Goal: Transaction & Acquisition: Purchase product/service

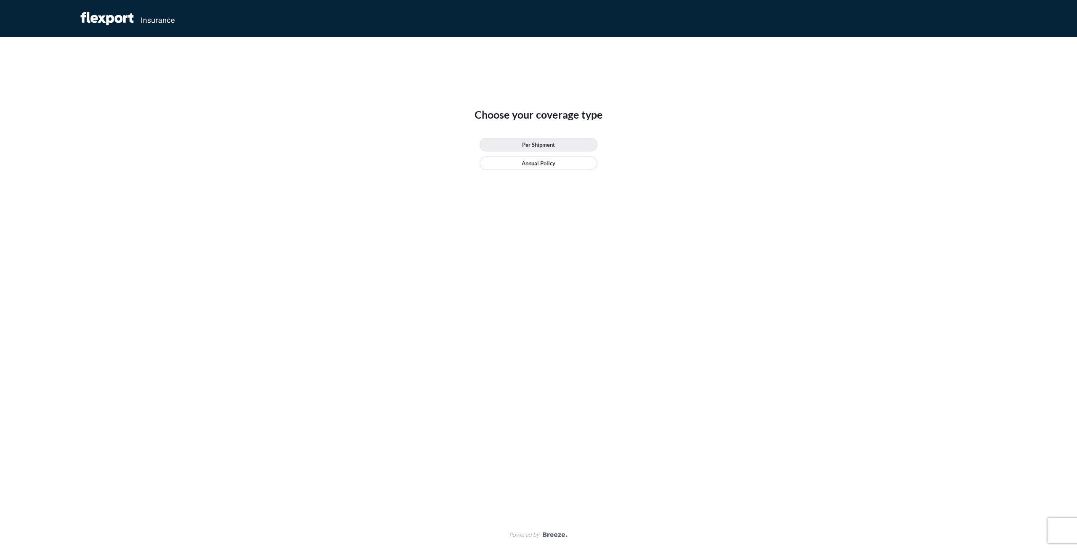
click at [557, 147] on link "Per Shipment" at bounding box center [539, 144] width 118 height 13
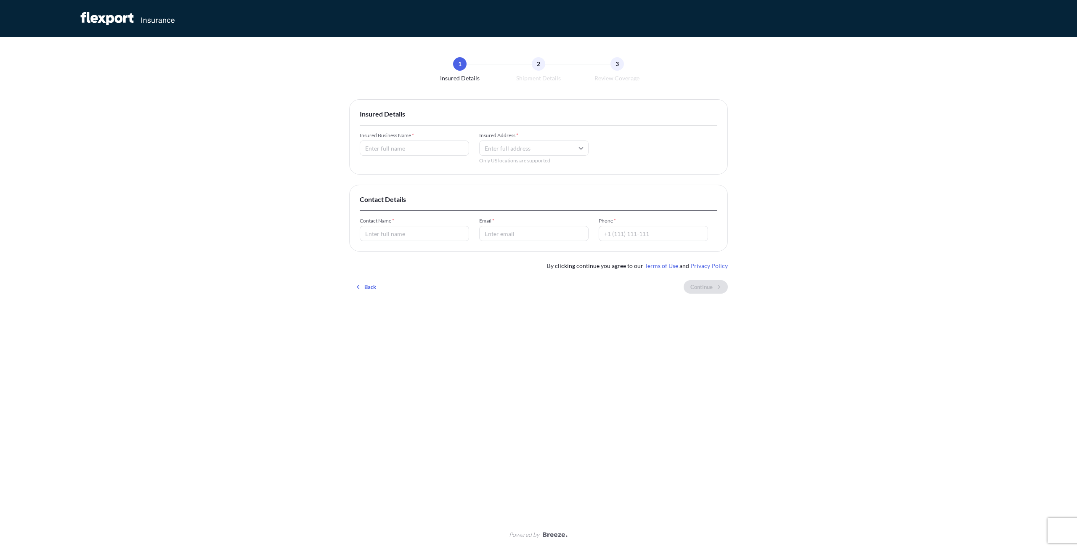
click at [390, 143] on input "Insured Business Name *" at bounding box center [414, 148] width 109 height 15
click at [400, 151] on input "Insured Business Name *" at bounding box center [414, 148] width 109 height 15
type input "asasa polymers llc"
type input "[PERSON_NAME][EMAIL_ADDRESS][PERSON_NAME][DOMAIN_NAME]"
type input "[PERSON_NAME]"
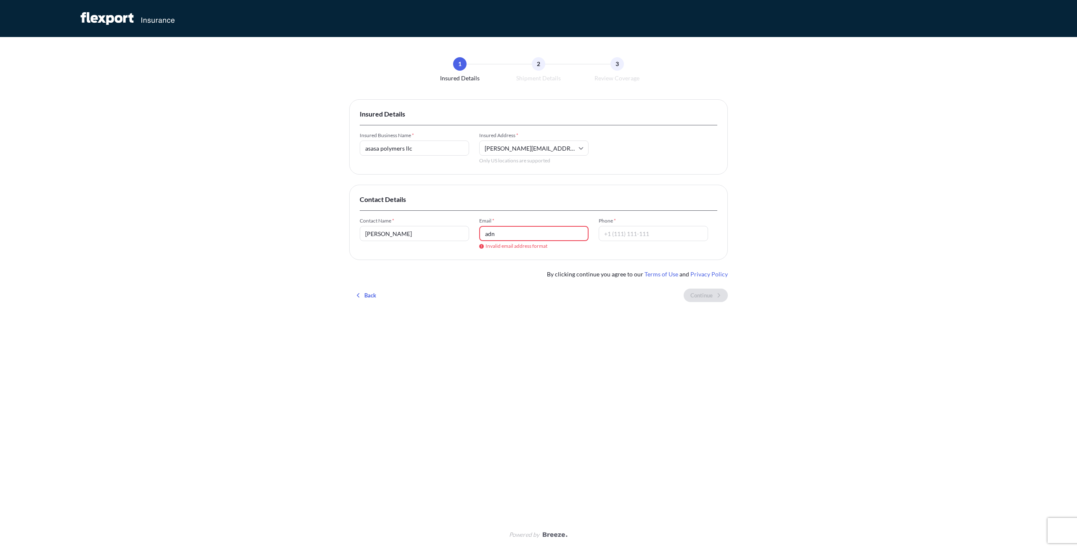
type input "adn"
drag, startPoint x: 491, startPoint y: 146, endPoint x: 647, endPoint y: 126, distance: 158.2
click at [647, 126] on div "Insured Details Insured Business Name * asasa polymers llc Insured Address * [E…" at bounding box center [538, 136] width 379 height 75
type input "a"
click at [518, 185] on li "[STREET_ADDRESS]" at bounding box center [534, 179] width 103 height 16
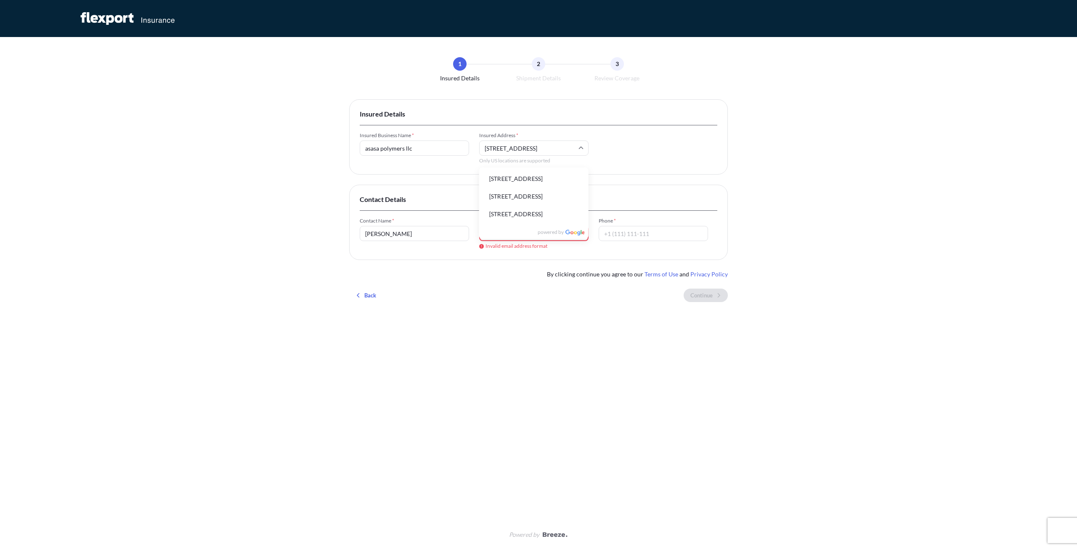
type input "[STREET_ADDRESS]"
click at [506, 235] on input "adn" at bounding box center [533, 233] width 109 height 15
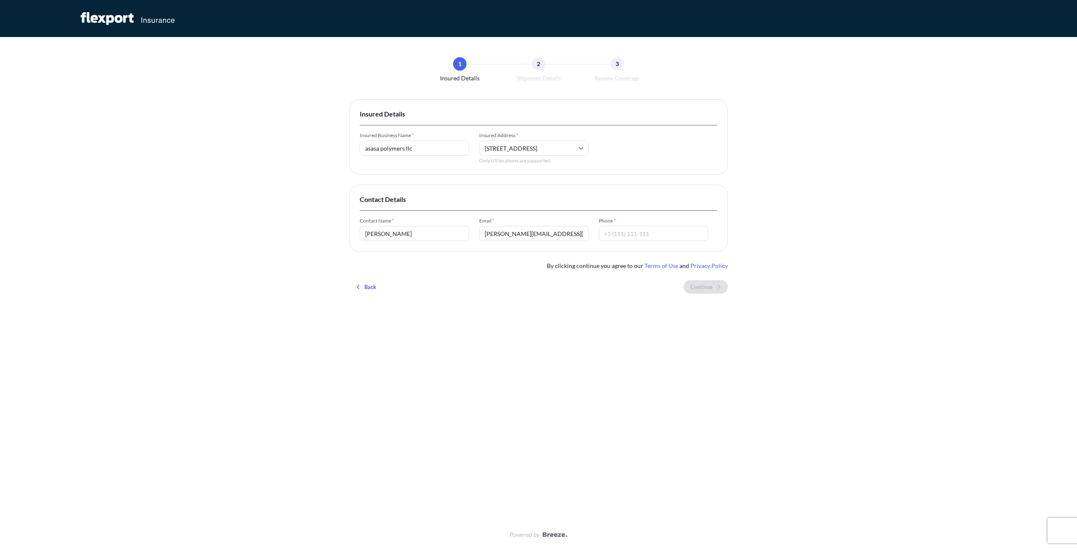
type input "[PERSON_NAME][EMAIL_ADDRESS][PERSON_NAME][DOMAIN_NAME]"
type input "2672908003"
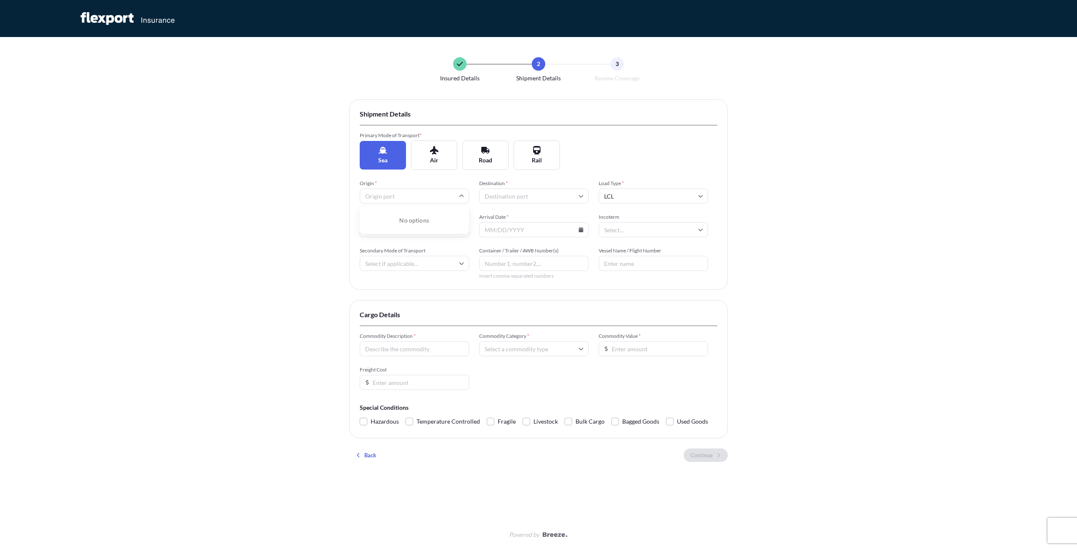
click at [410, 198] on input "Origin *" at bounding box center [414, 195] width 109 height 15
type input "hous"
click at [405, 256] on li "USHOU Houston" at bounding box center [414, 253] width 103 height 16
click at [511, 193] on input "Destination *" at bounding box center [533, 195] width 109 height 15
type input "yangon"
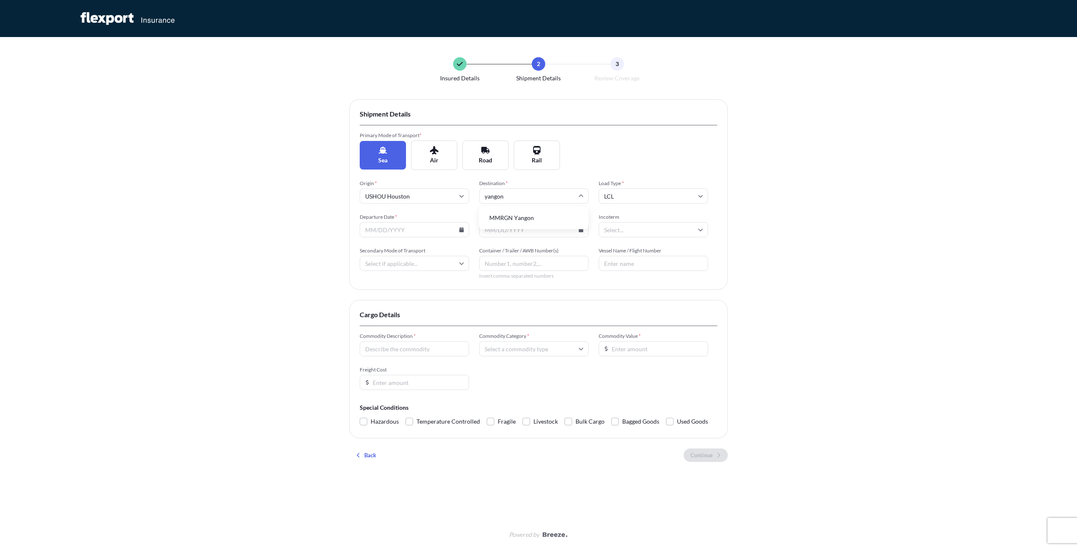
click at [513, 218] on li "MMRGN Yangon" at bounding box center [534, 218] width 103 height 16
click at [621, 198] on input "LCL" at bounding box center [653, 195] width 109 height 15
click at [619, 234] on div "FCL" at bounding box center [653, 236] width 103 height 16
type input "FCL"
click at [420, 229] on input "Departure Date *" at bounding box center [414, 229] width 109 height 15
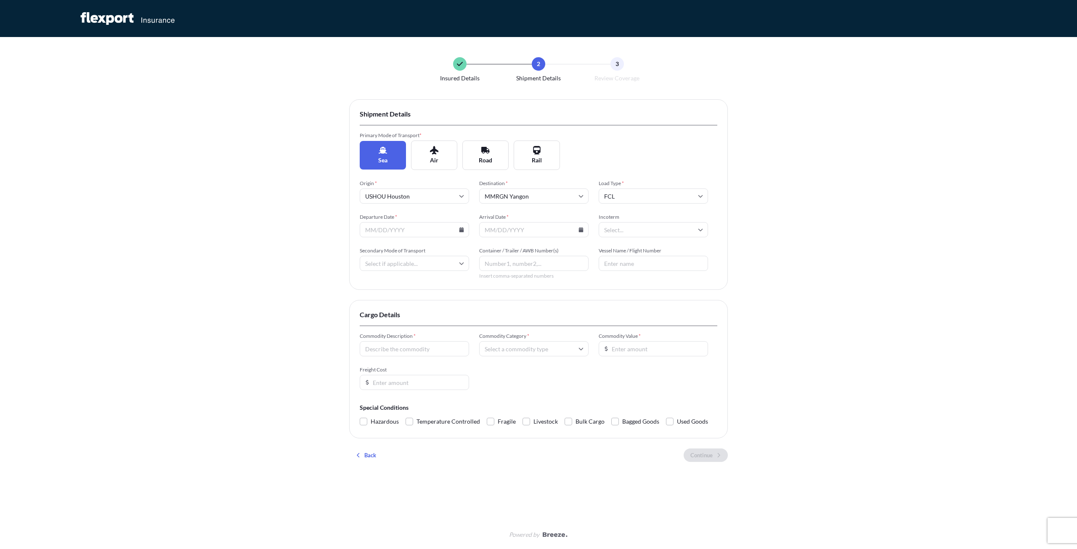
click at [463, 228] on icon at bounding box center [461, 229] width 5 height 5
click at [337, 351] on button "25" at bounding box center [335, 351] width 13 height 13
type input "[DATE]"
click at [583, 229] on icon at bounding box center [581, 229] width 5 height 5
click at [582, 265] on div "[DATE] Mon Tue Wed Thu Fri Sat Sun 28 29 30 31 1 2 3 4 5 6 7 8 9 10 11 12 13 14…" at bounding box center [514, 312] width 148 height 144
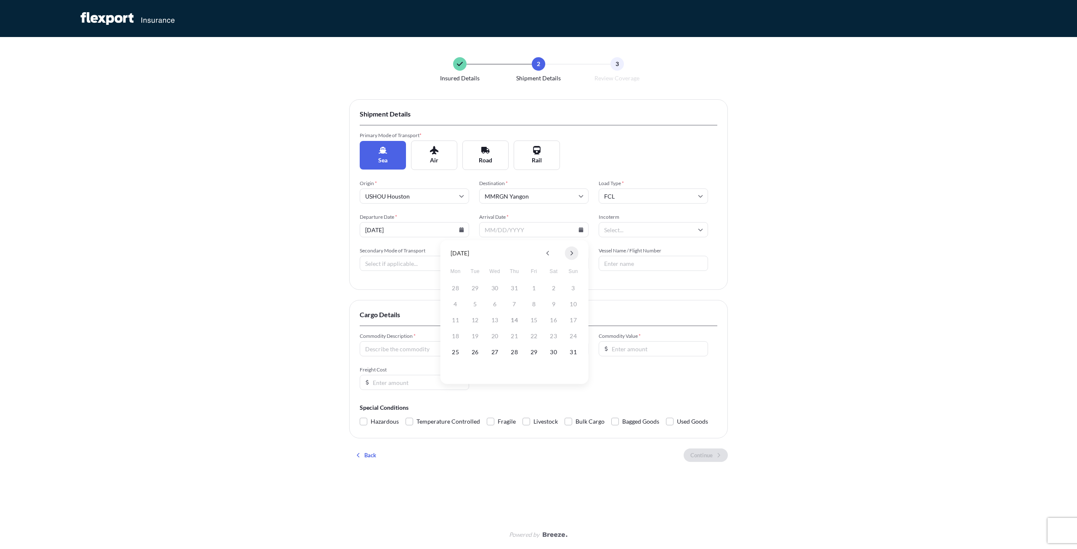
click at [571, 254] on icon at bounding box center [571, 253] width 3 height 5
click at [454, 338] on button "20" at bounding box center [455, 335] width 13 height 13
type input "[DATE]"
click at [643, 239] on div "Origin * USHOU [GEOGRAPHIC_DATA] Destination * MMRGN [GEOGRAPHIC_DATA] Load Typ…" at bounding box center [539, 229] width 358 height 99
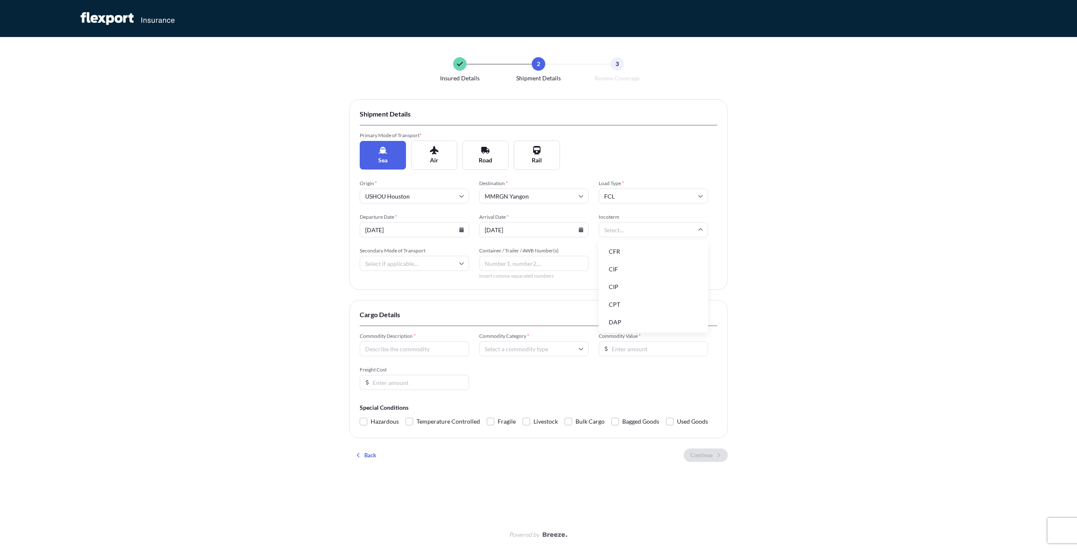
click at [645, 232] on input "Incoterm" at bounding box center [653, 229] width 109 height 15
click at [634, 271] on li "CIF" at bounding box center [653, 269] width 103 height 16
click at [459, 261] on icon at bounding box center [461, 263] width 5 height 5
click at [448, 283] on div "Sea" at bounding box center [414, 286] width 103 height 16
type input "Sea"
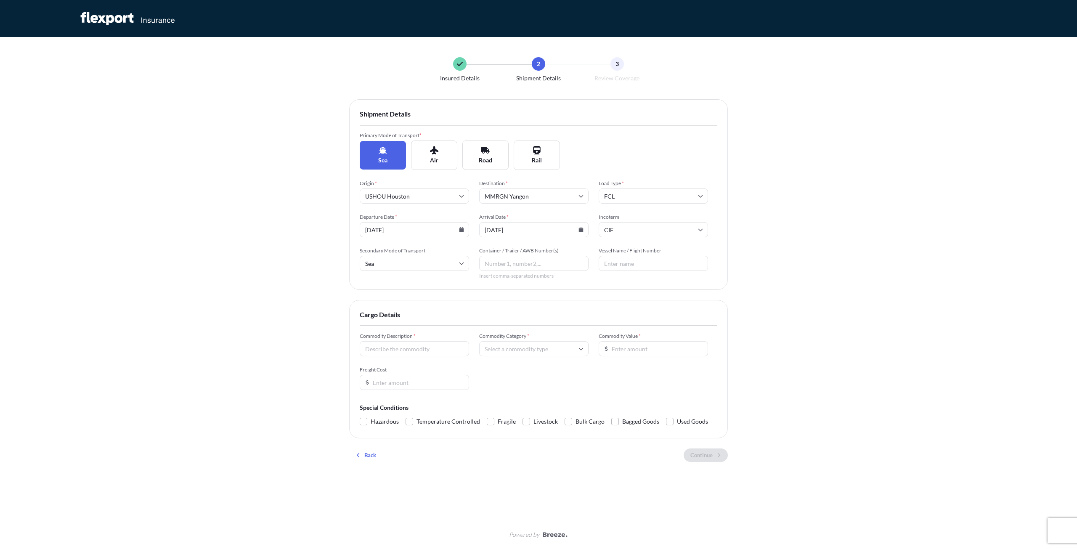
click at [558, 263] on input "Container / Trailer / AWB Number(s)" at bounding box center [533, 263] width 109 height 15
click at [640, 262] on input "Vessel Name / Flight Number" at bounding box center [653, 263] width 109 height 15
click at [636, 260] on input "Vessel Name / Flight Number" at bounding box center [653, 263] width 109 height 15
paste input "ONE COSMOS 103W(EC4)"
type input "ONE COSMOS 103W(EC4)"
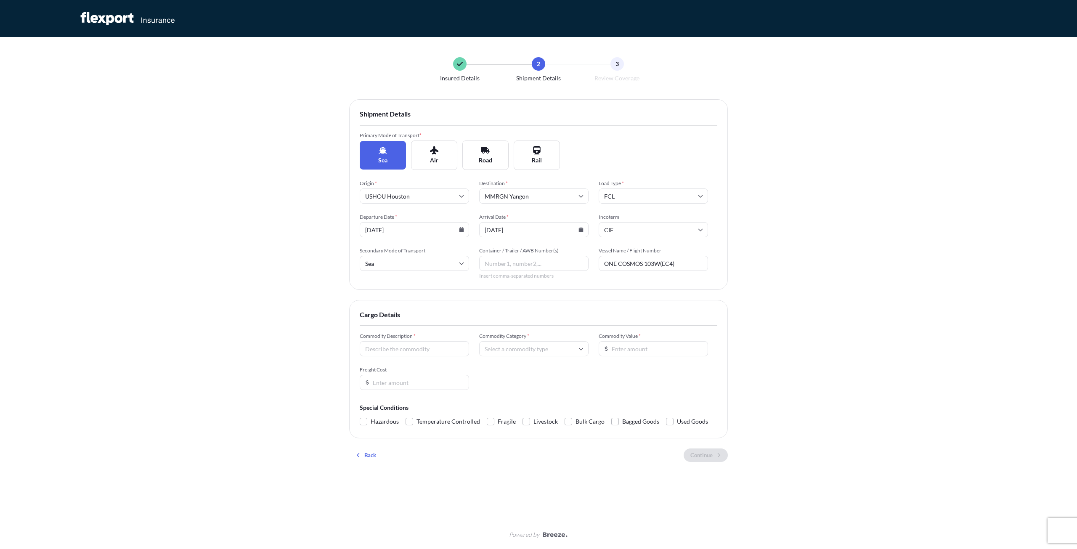
click at [422, 353] on input "Commodity Description *" at bounding box center [414, 348] width 109 height 15
type input "Rag,"
click at [509, 347] on input "Commodity Category *" at bounding box center [533, 348] width 109 height 15
click at [546, 352] on li "Miscellaneous Manufactured Articles" at bounding box center [534, 341] width 103 height 22
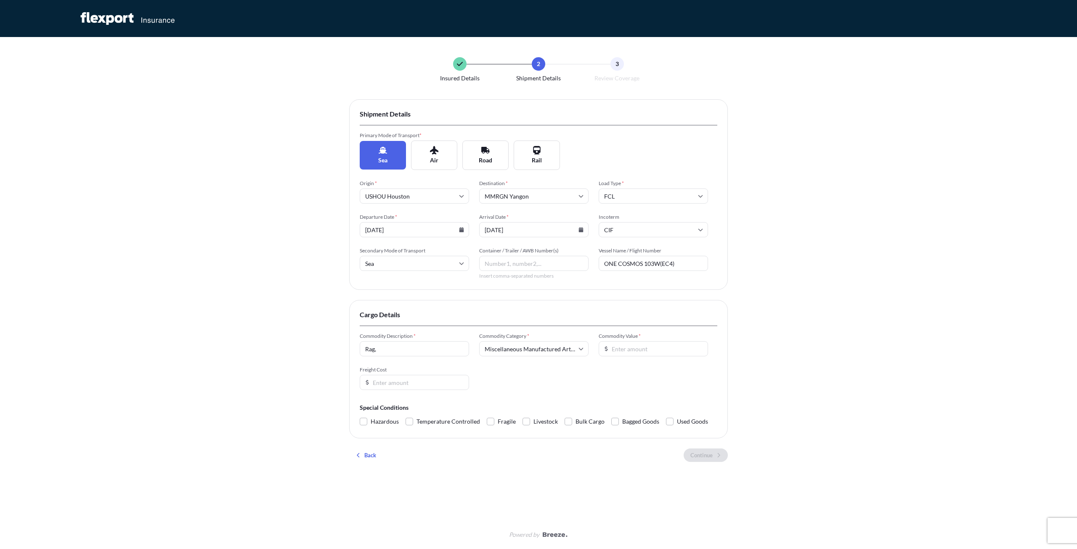
click at [650, 349] on input "Commodity Value *" at bounding box center [653, 348] width 109 height 15
type input "1"
type input "20000"
click at [545, 380] on div "Commodity Description * Rag, Commodity Category * Miscellaneous Manufactured Ar…" at bounding box center [539, 361] width 358 height 57
click at [440, 386] on input "Freight Cost" at bounding box center [414, 382] width 109 height 15
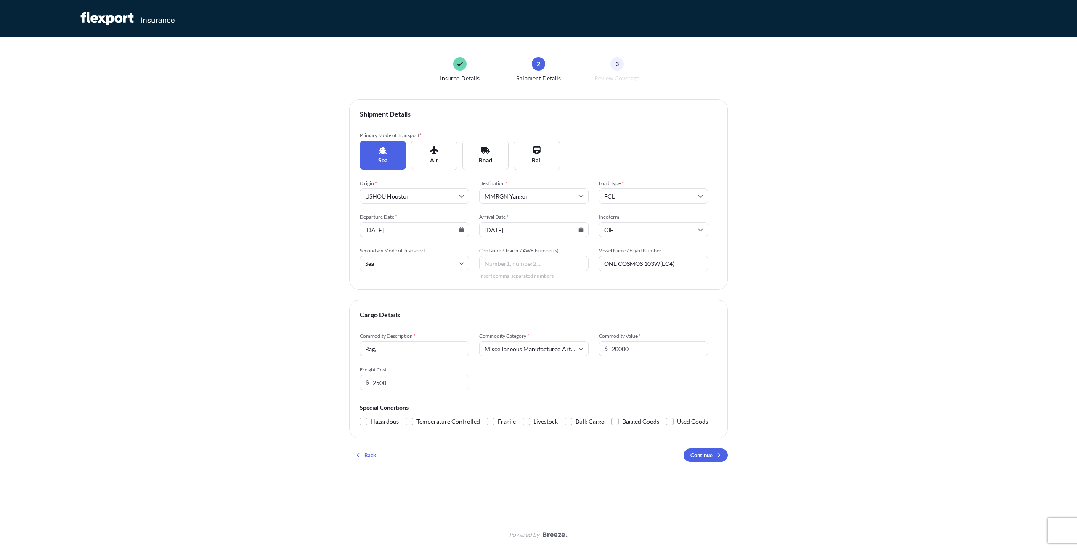
type input "2500"
click at [680, 432] on div "Cargo Details Commodity Description * Rag, Commodity Category * Miscellaneous M…" at bounding box center [538, 369] width 379 height 138
click at [670, 422] on span at bounding box center [670, 422] width 8 height 8
click at [666, 415] on input "Used Goods" at bounding box center [666, 415] width 0 height 0
click at [668, 420] on span at bounding box center [670, 422] width 8 height 8
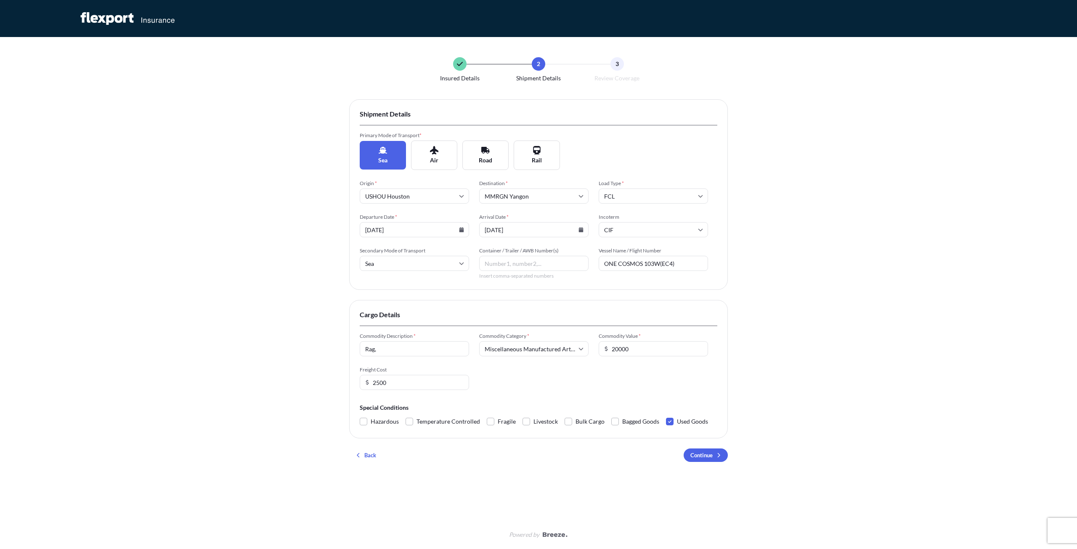
click at [666, 415] on input "Used Goods" at bounding box center [666, 415] width 0 height 0
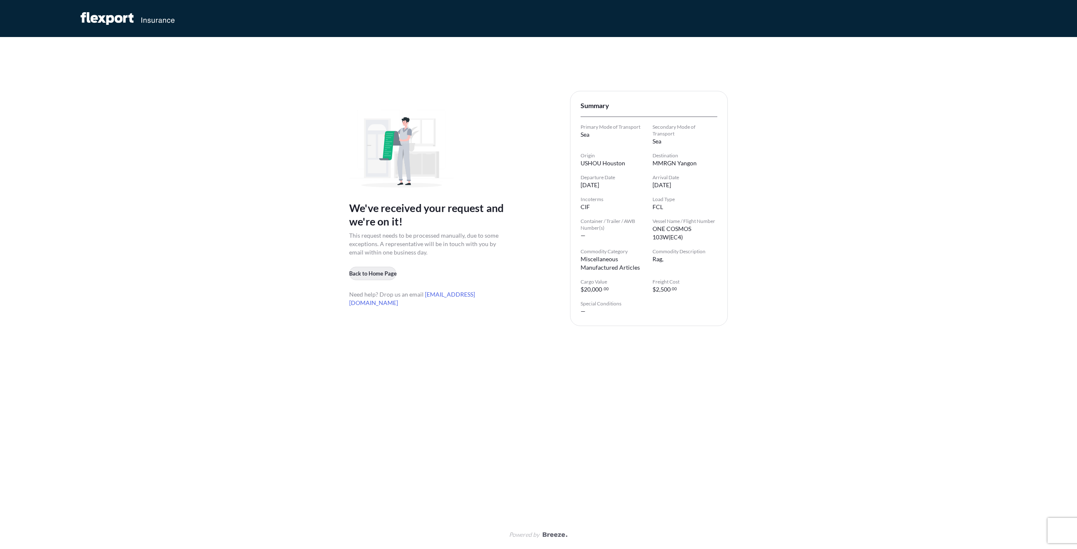
click at [374, 280] on button "Back to Home Page" at bounding box center [372, 273] width 47 height 13
